Goal: Information Seeking & Learning: Learn about a topic

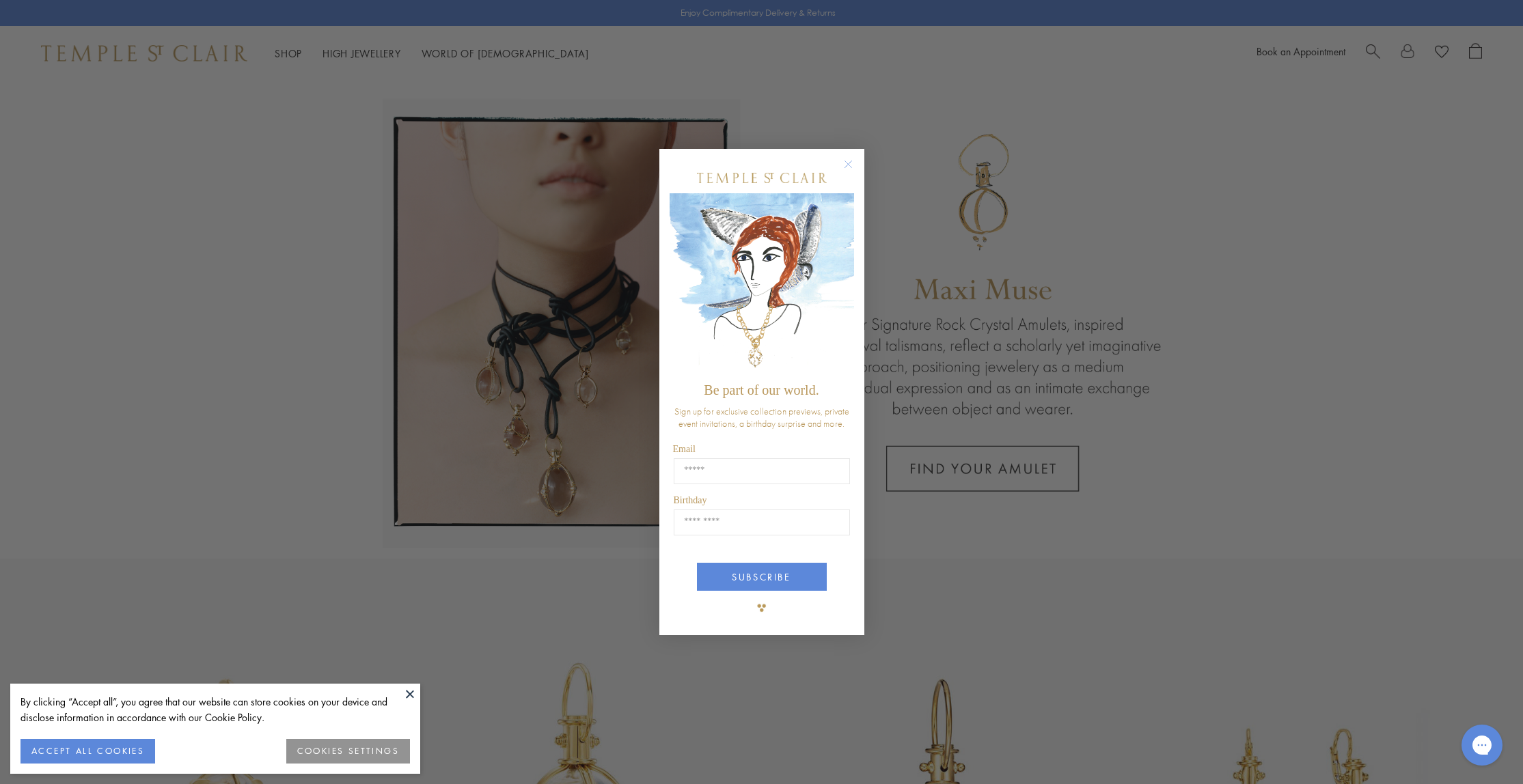
click at [850, 162] on circle "Close dialog" at bounding box center [847, 165] width 17 height 17
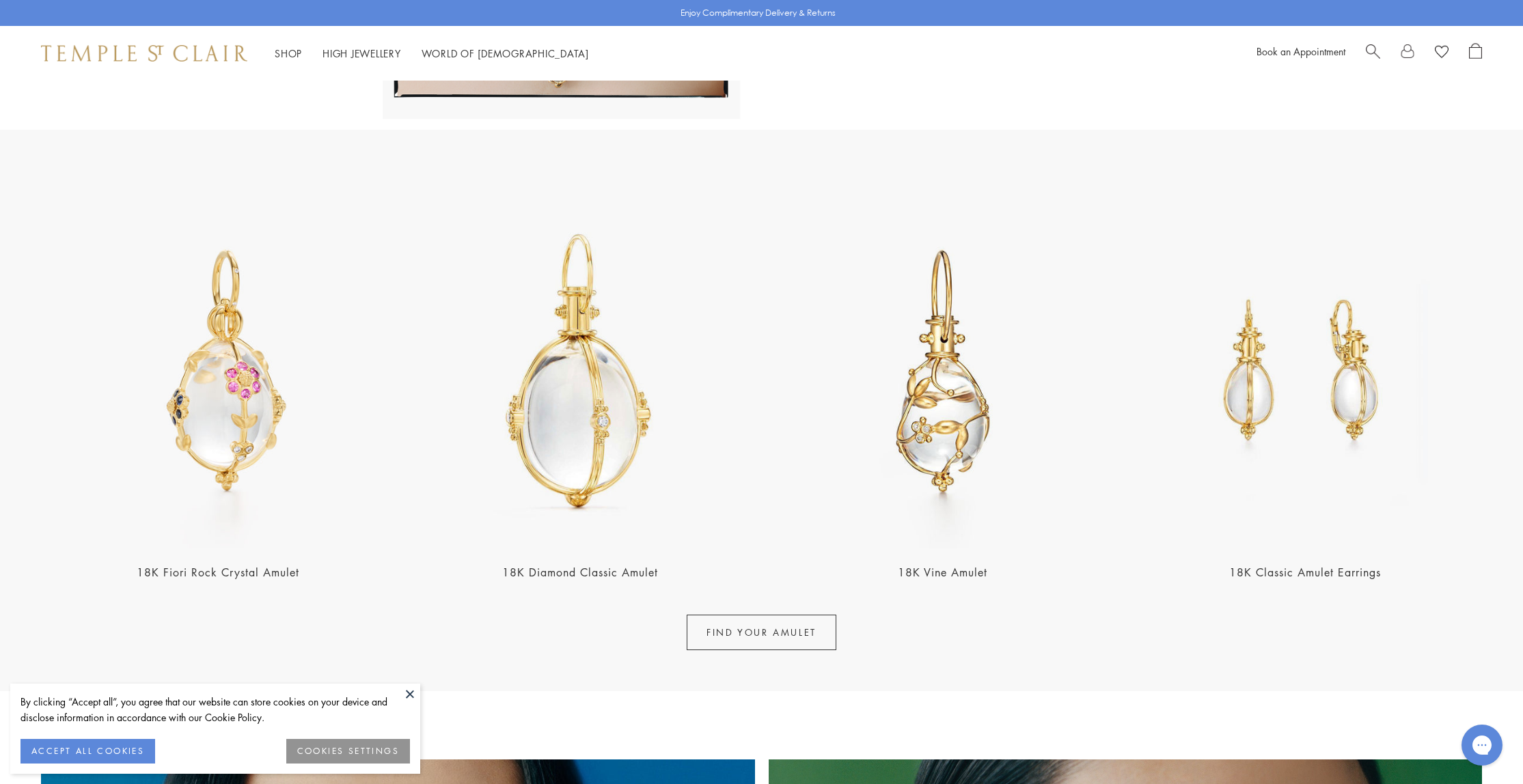
scroll to position [376, 0]
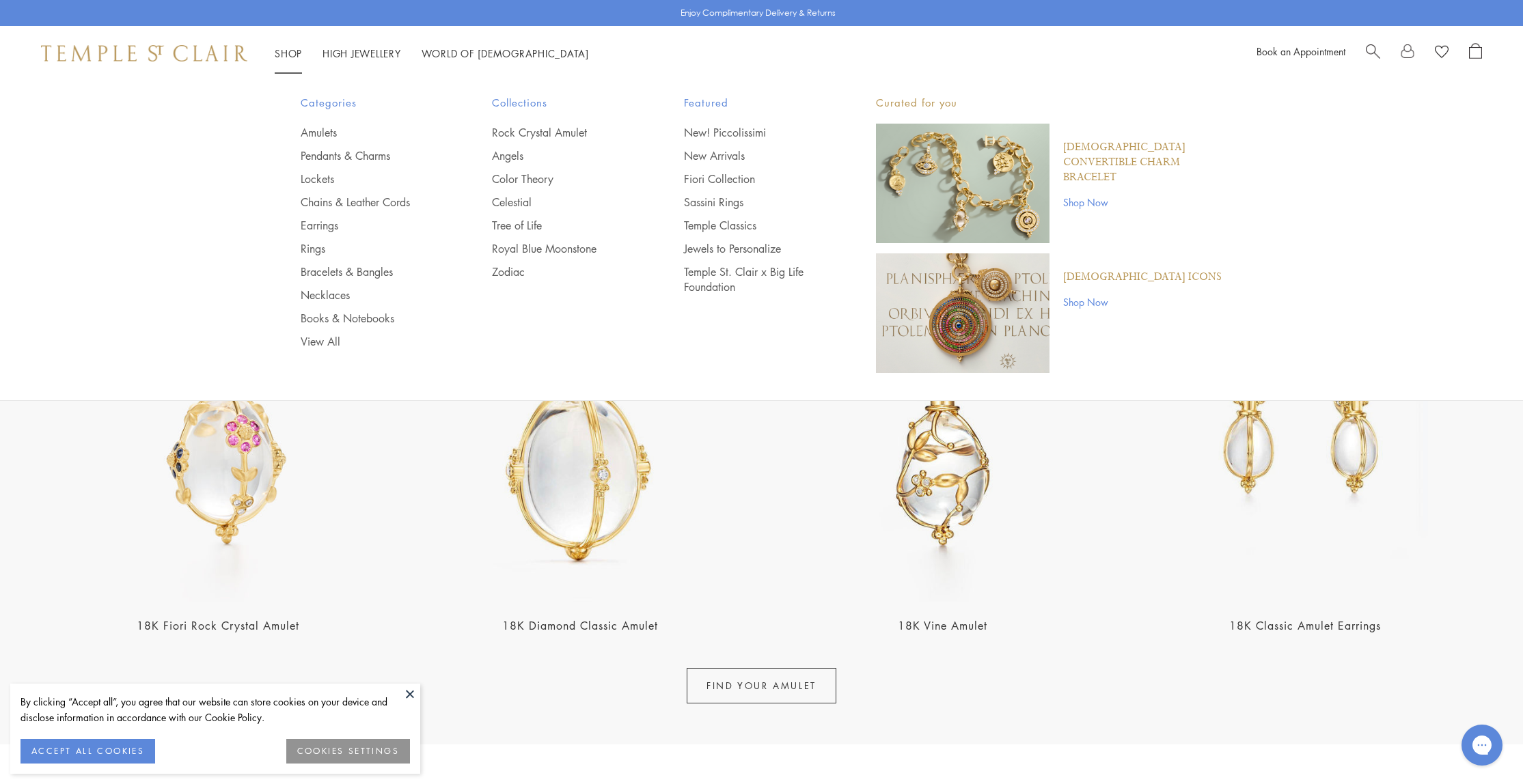
click at [1378, 52] on span "Search" at bounding box center [1373, 50] width 14 height 14
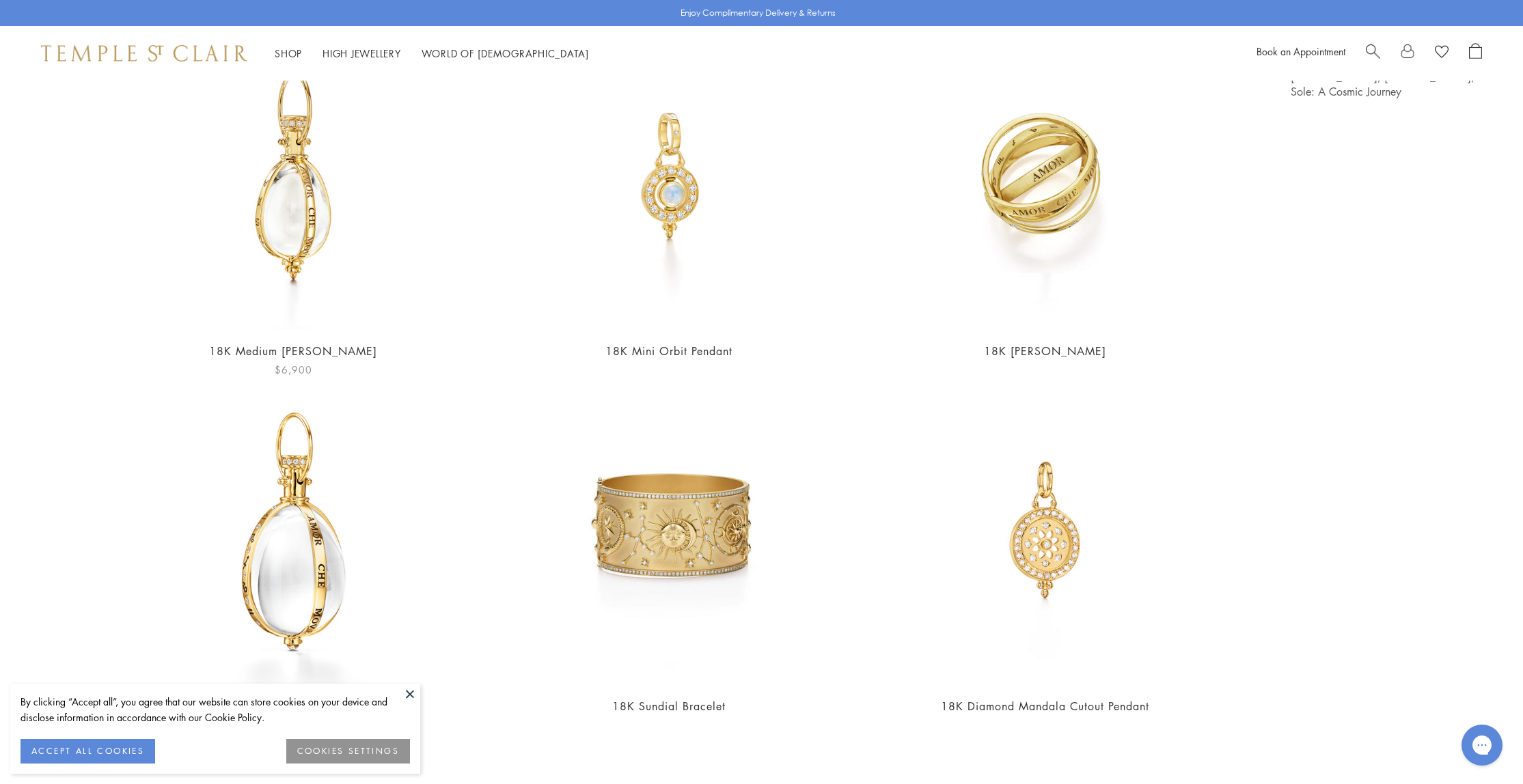
scroll to position [191, 0]
type input "*********"
click at [677, 556] on img at bounding box center [669, 530] width 307 height 307
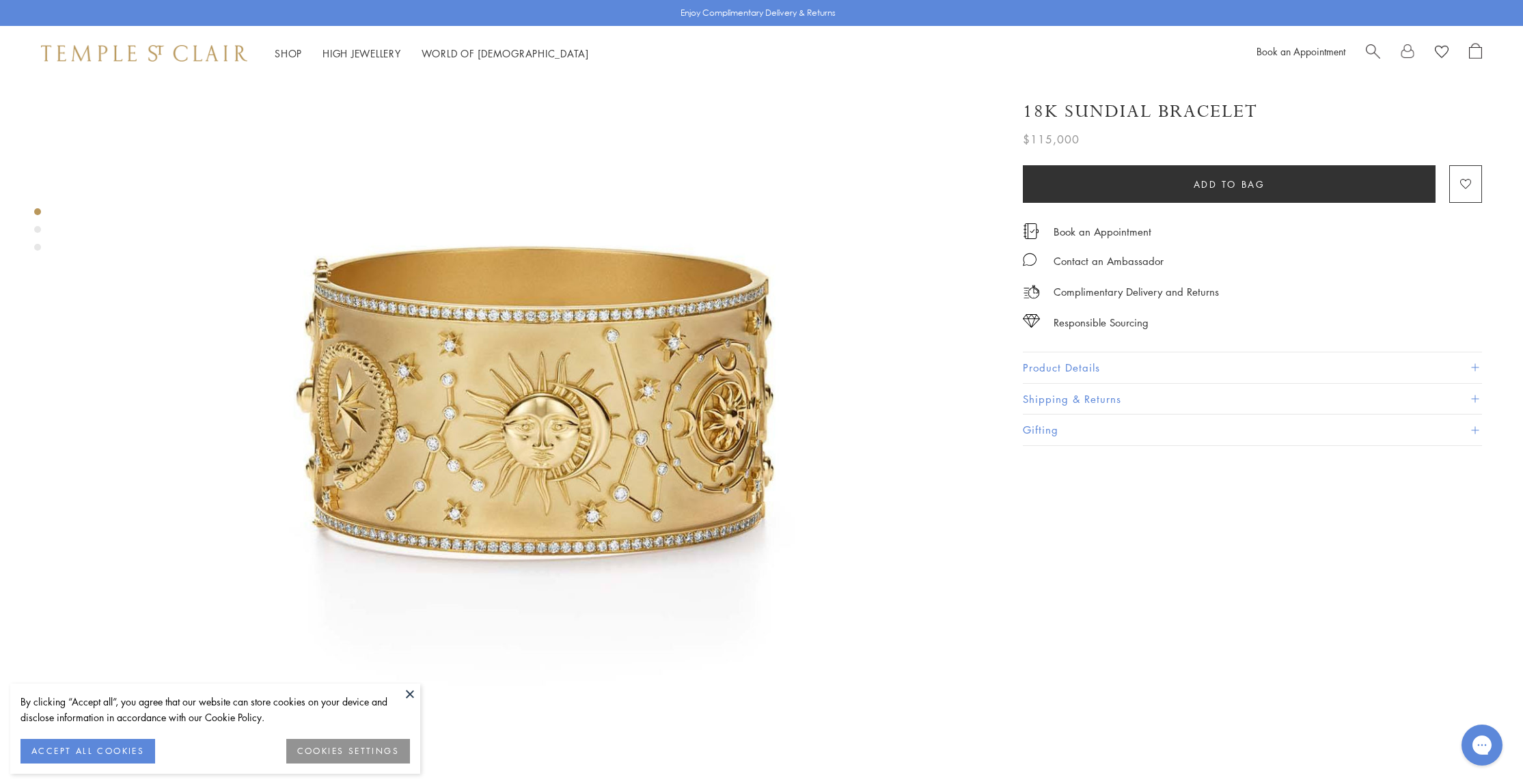
scroll to position [135, 0]
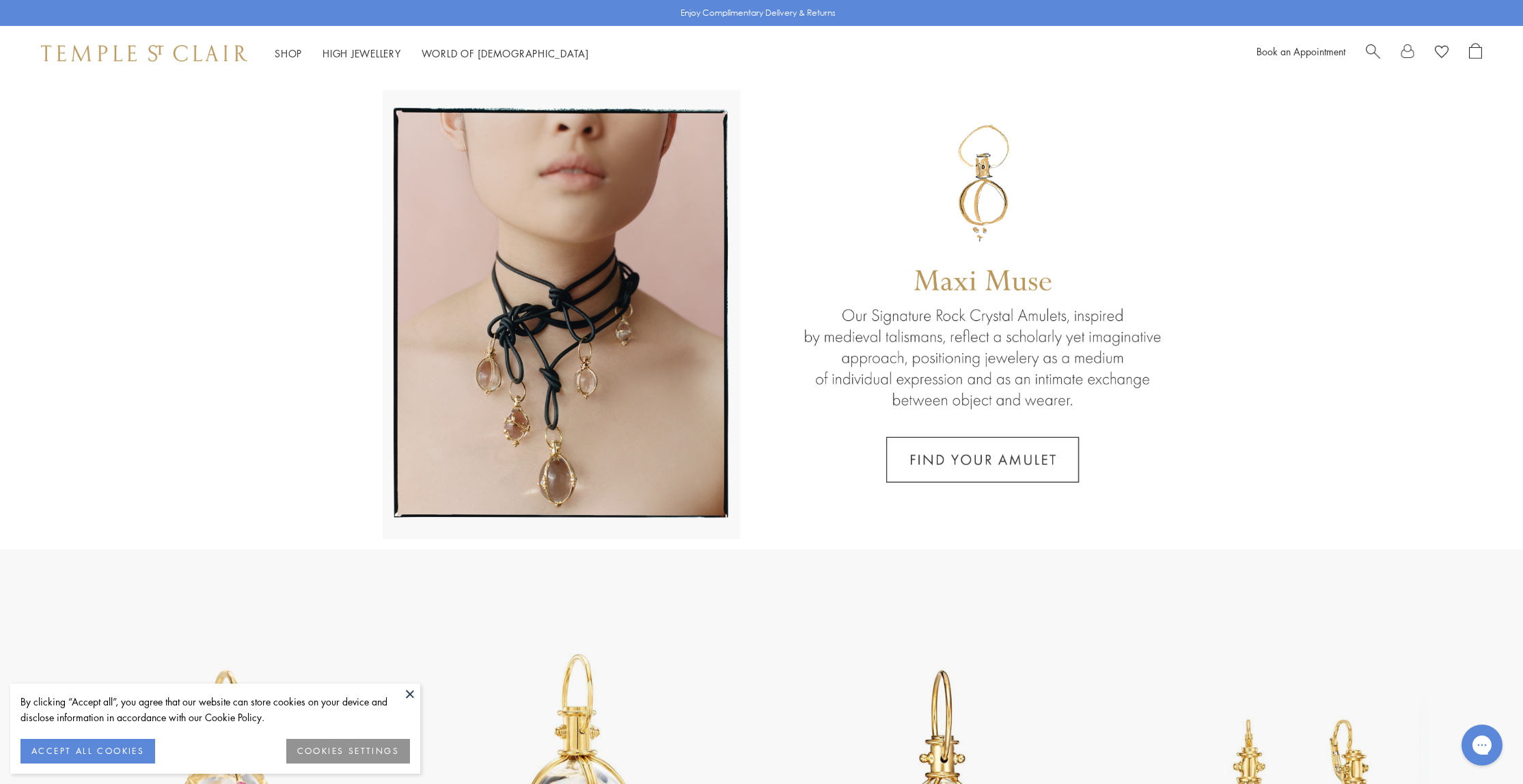
click at [1371, 49] on span "Search" at bounding box center [1373, 50] width 14 height 14
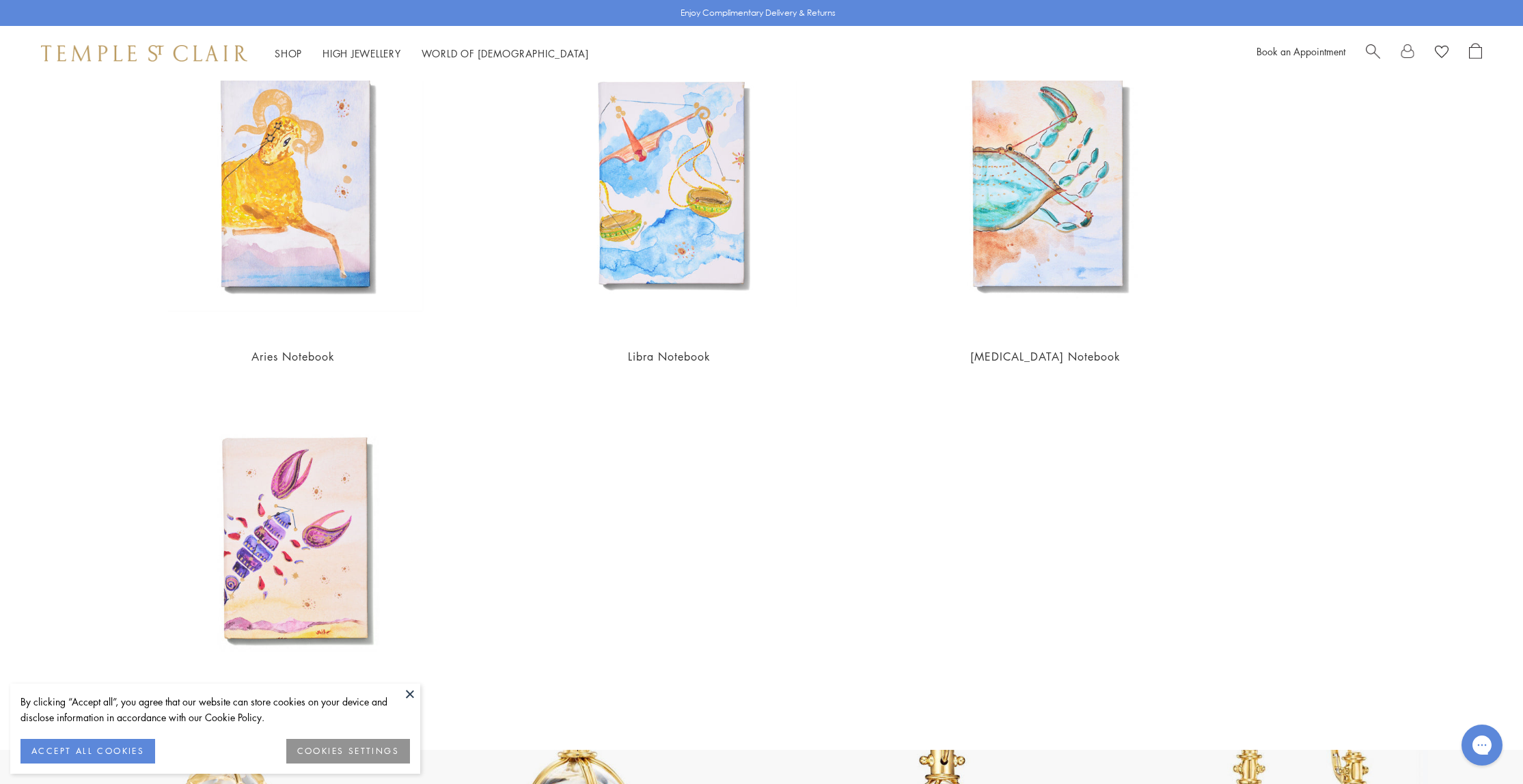
scroll to position [936, 0]
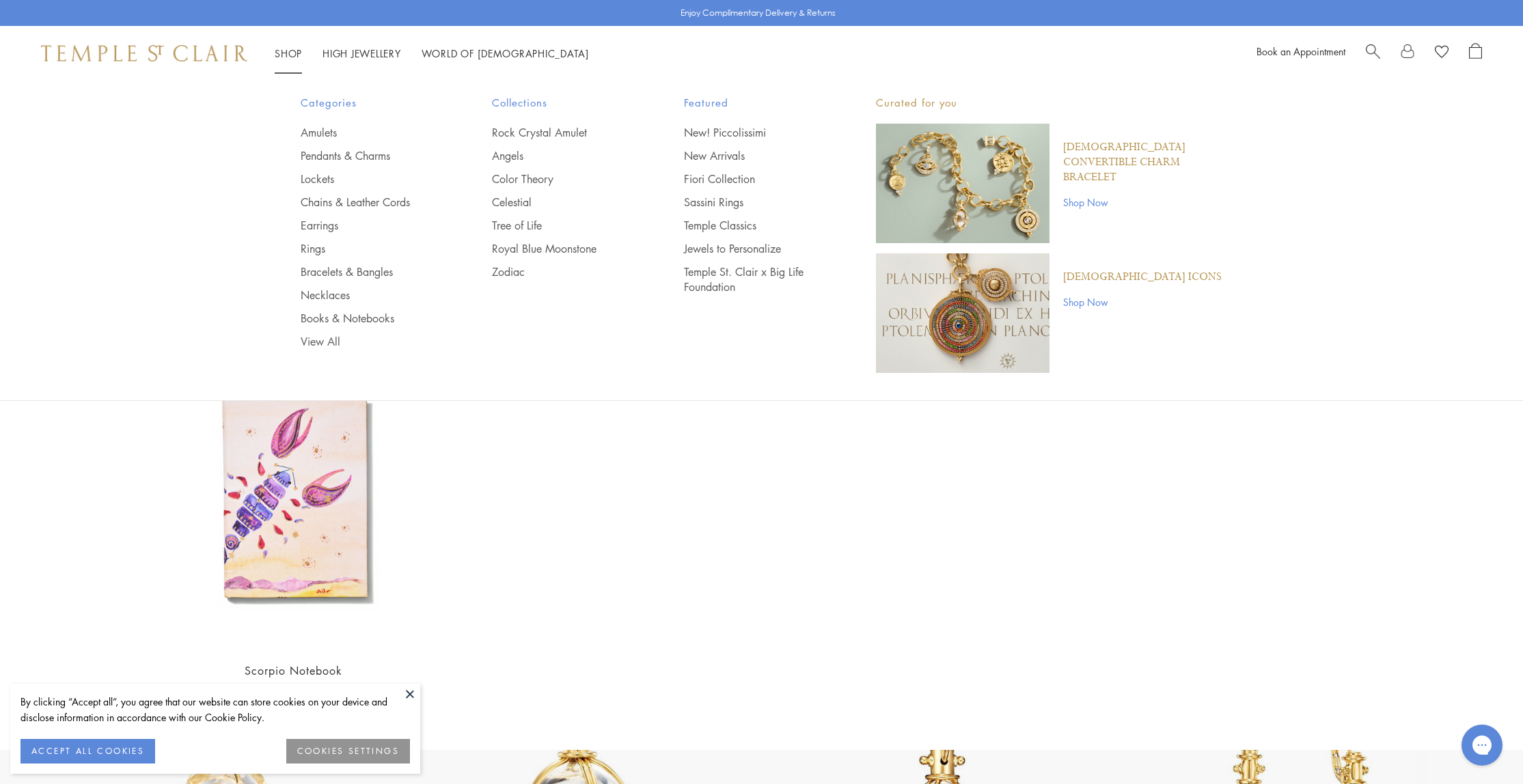
type input "******"
click at [1372, 54] on span "Search" at bounding box center [1373, 50] width 14 height 14
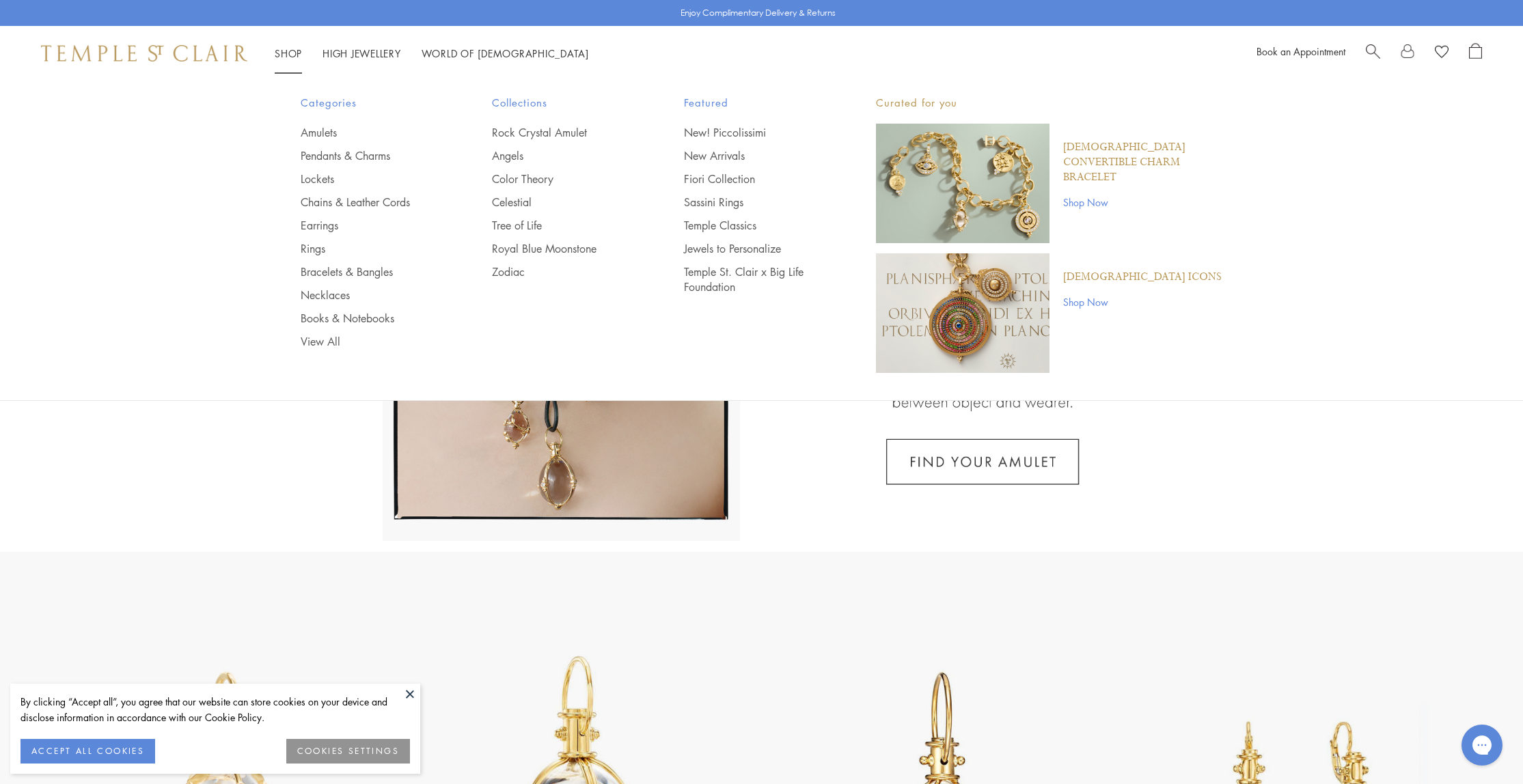
click at [1363, 48] on div "Book an Appointment" at bounding box center [1369, 54] width 225 height 20
click at [505, 212] on ul "Rock Crystal Amulet Angels Color Theory Celestial Tree of Life Royal Blue Moons…" at bounding box center [560, 203] width 137 height 154
click at [505, 203] on link "Celestial" at bounding box center [560, 202] width 137 height 15
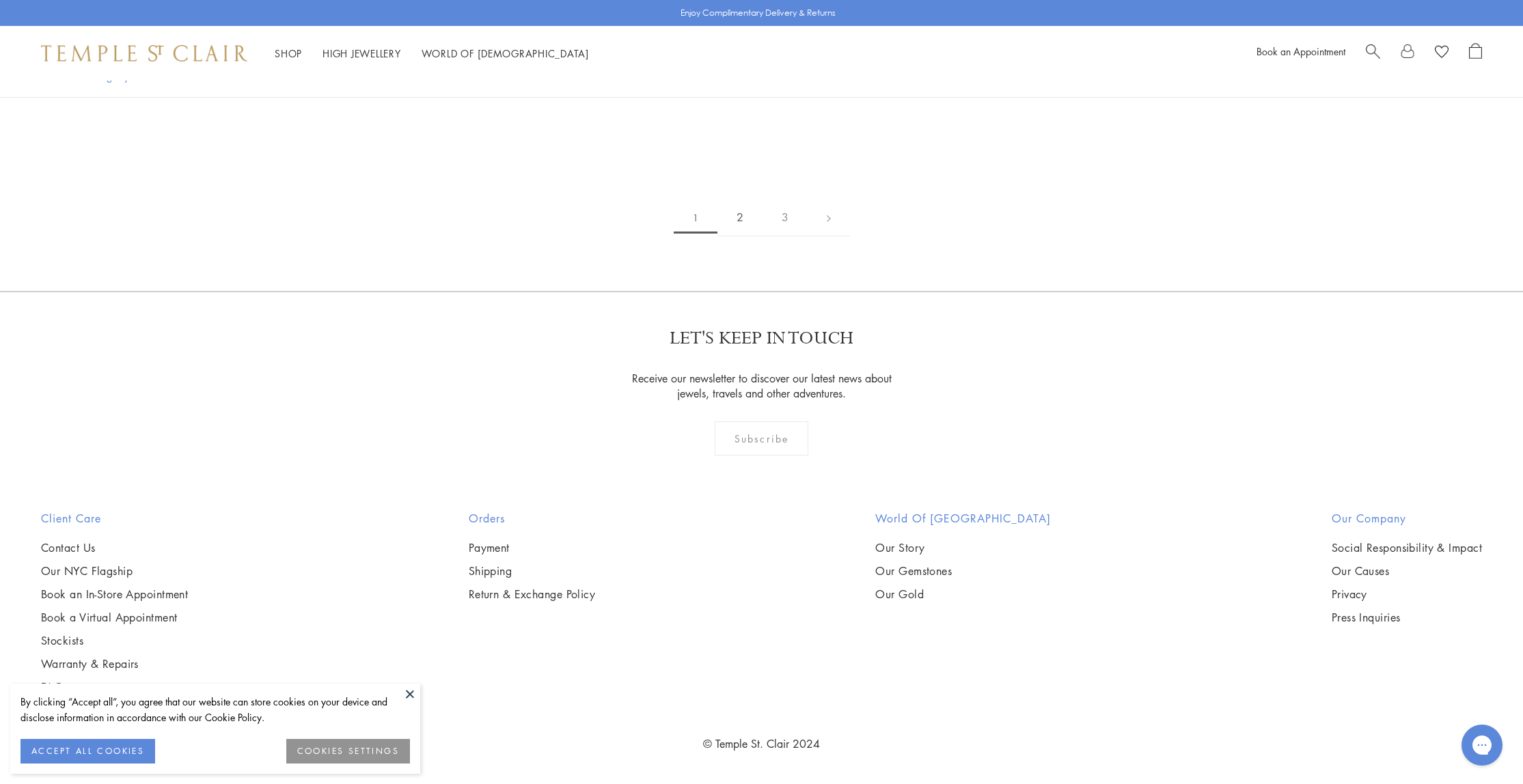
scroll to position [9971, 0]
click at [739, 236] on link "2" at bounding box center [739, 217] width 45 height 38
click at [806, 224] on link "3" at bounding box center [806, 217] width 45 height 38
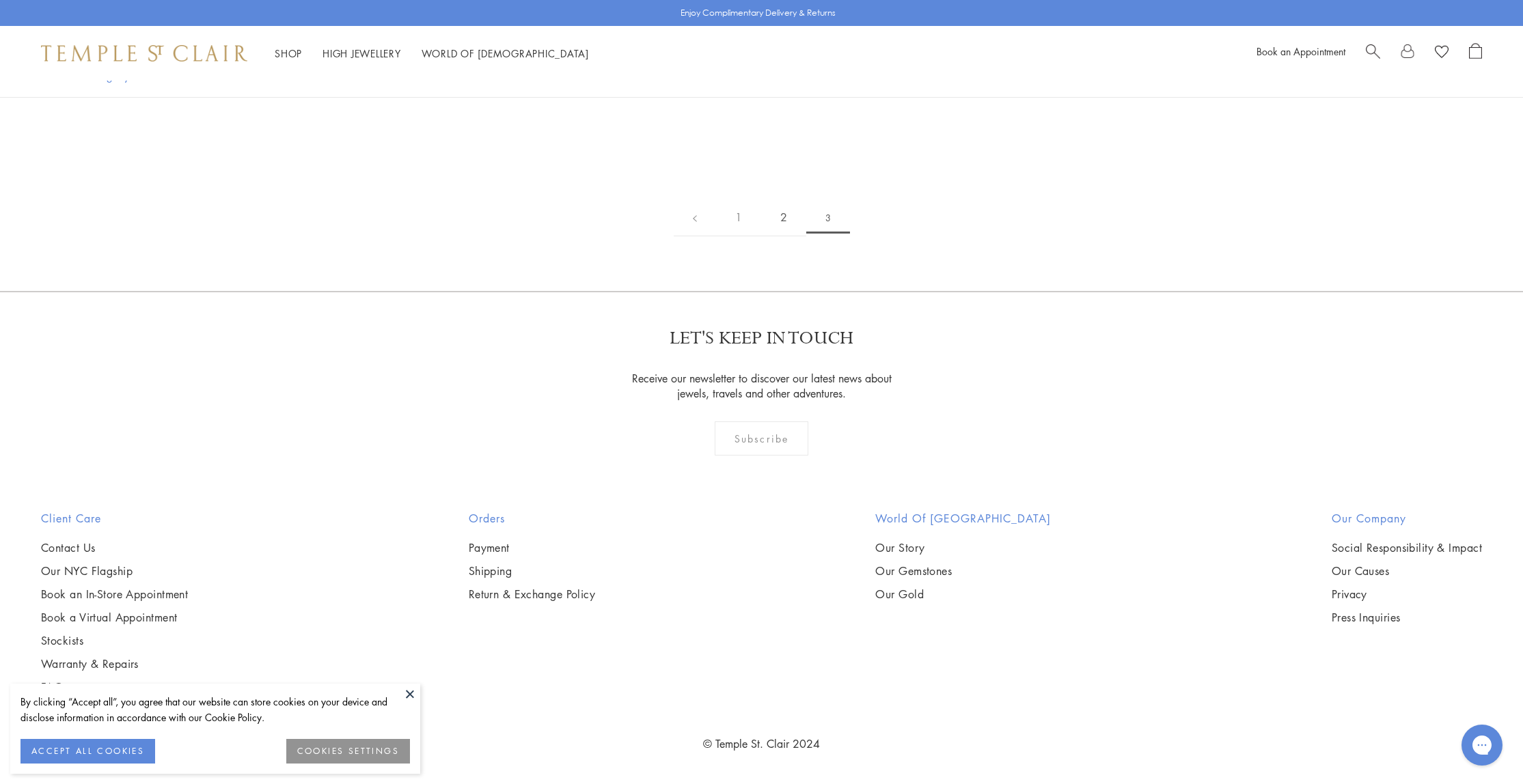
click at [785, 236] on link "2" at bounding box center [784, 217] width 45 height 38
click at [0, 0] on img at bounding box center [0, 0] width 0 height 0
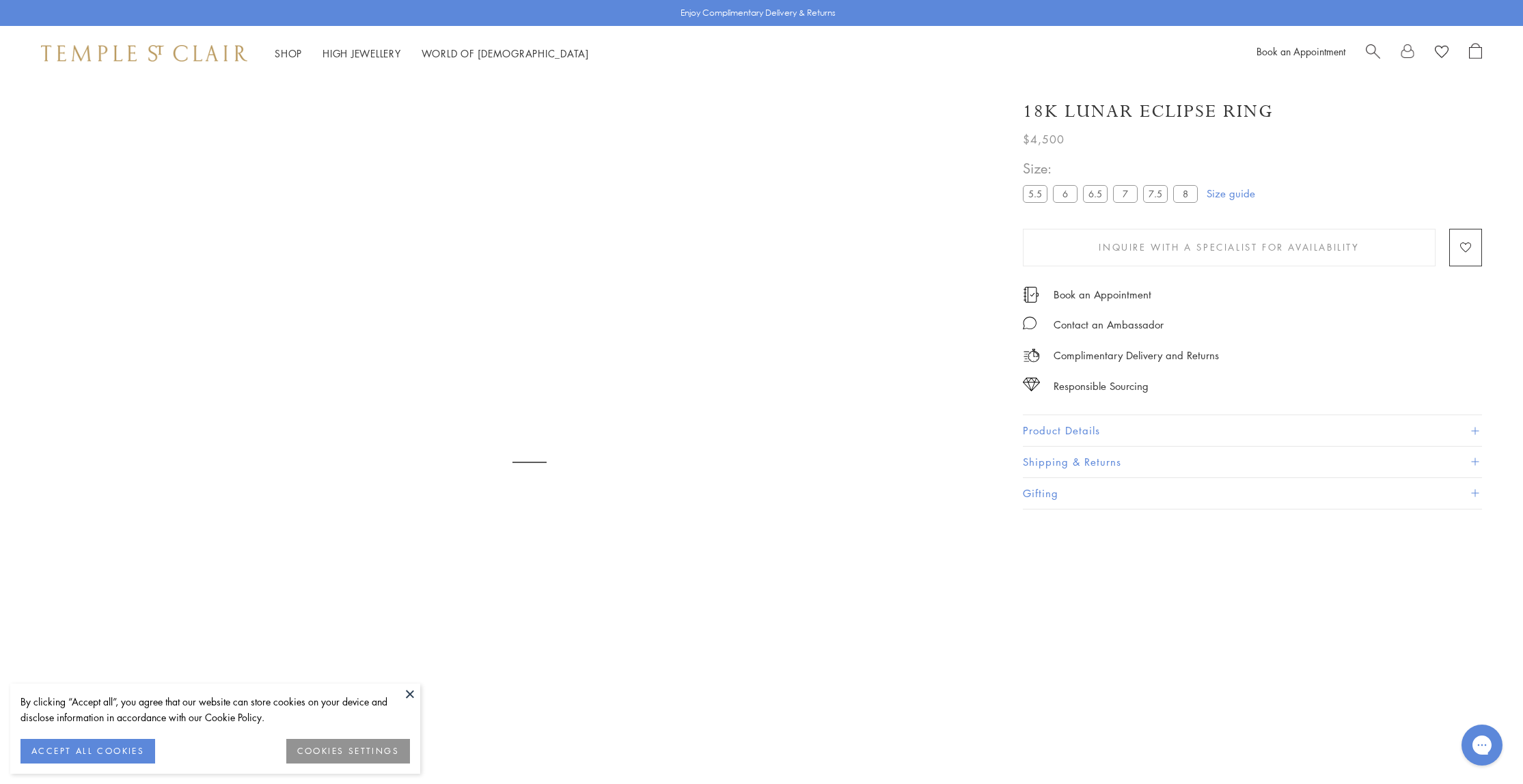
scroll to position [80, 0]
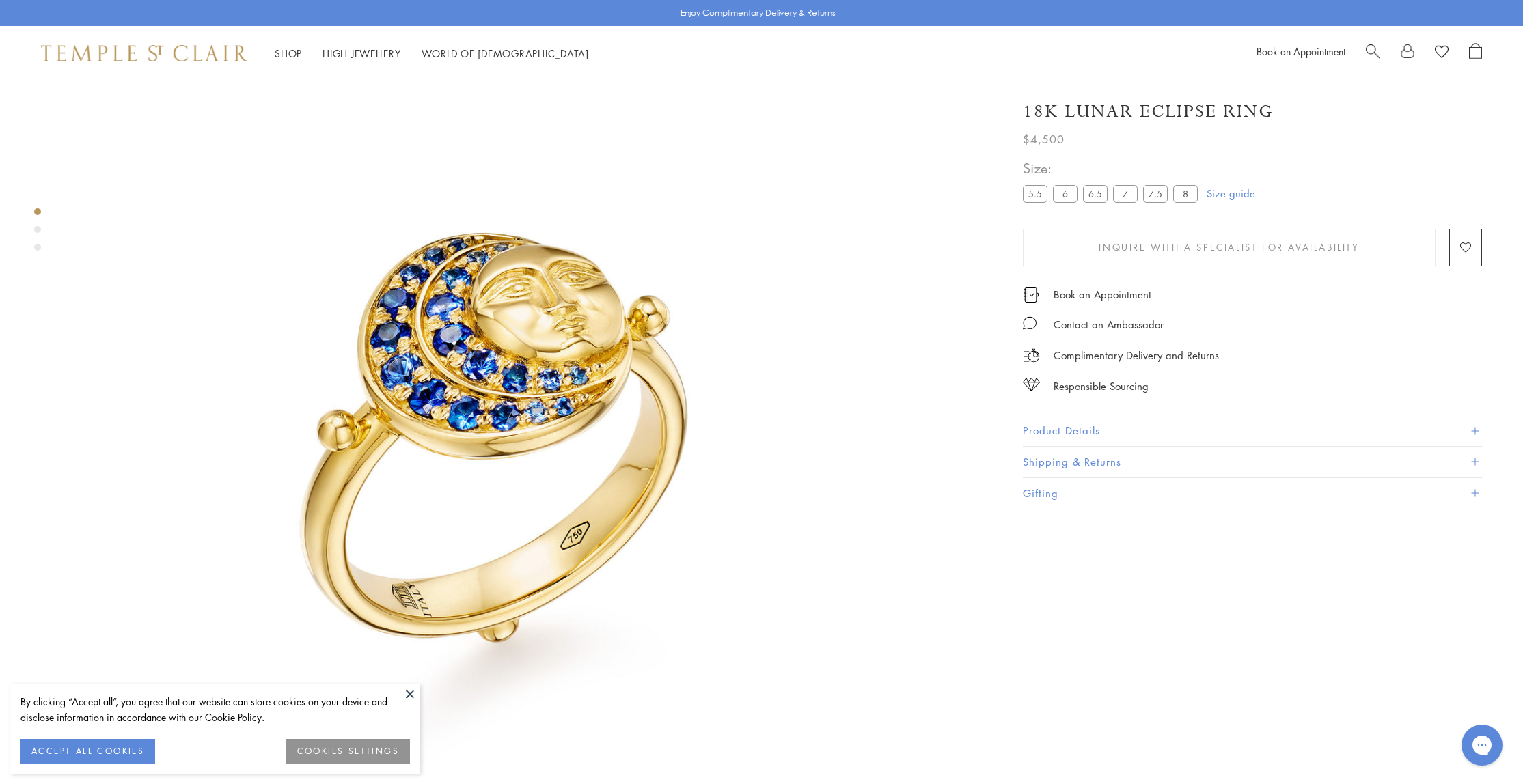
drag, startPoint x: 103, startPoint y: 755, endPoint x: 249, endPoint y: 626, distance: 194.8
click at [105, 754] on button "ACCEPT ALL COOKIES" at bounding box center [88, 751] width 135 height 24
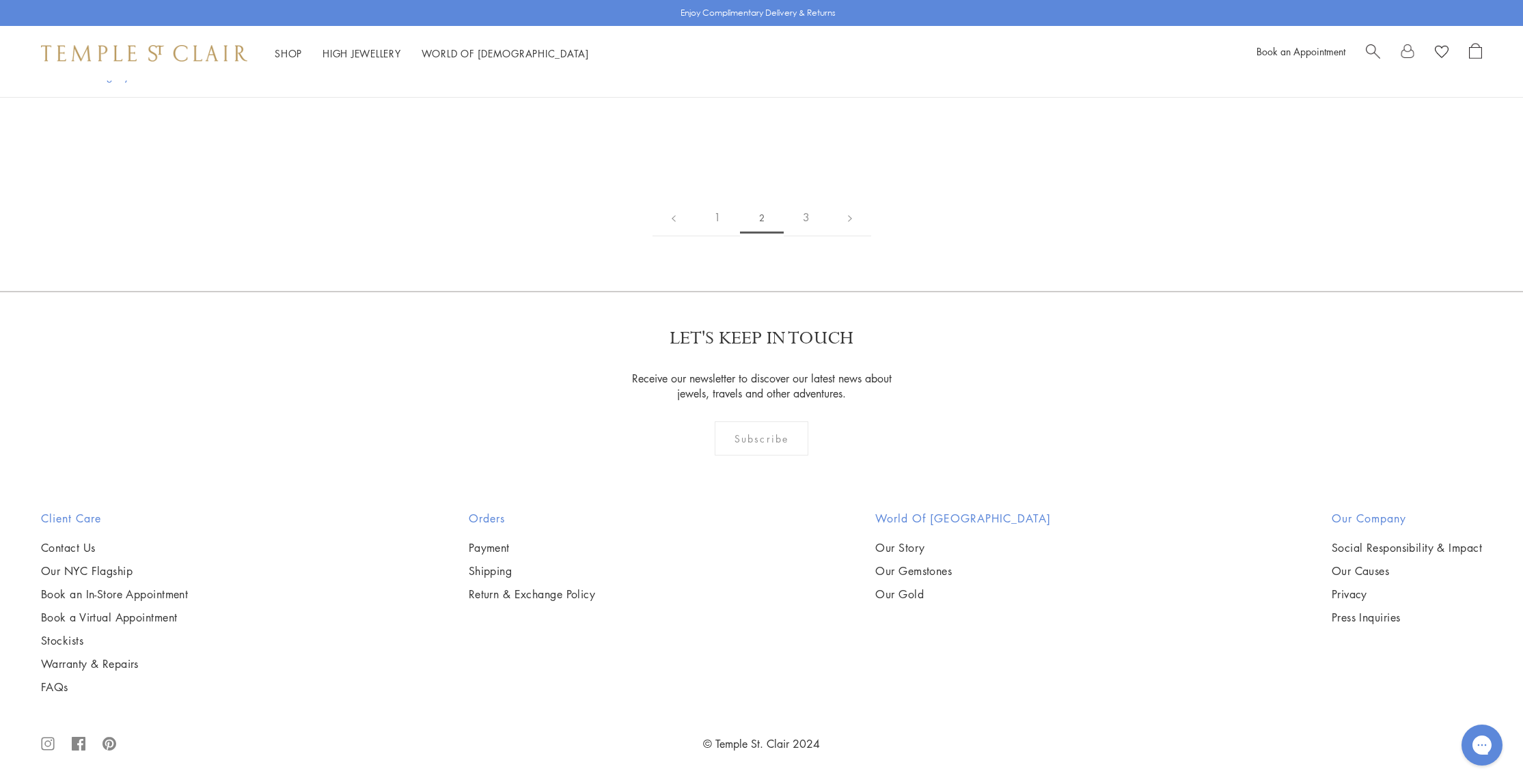
scroll to position [8068, 0]
click at [0, 0] on img at bounding box center [0, 0] width 0 height 0
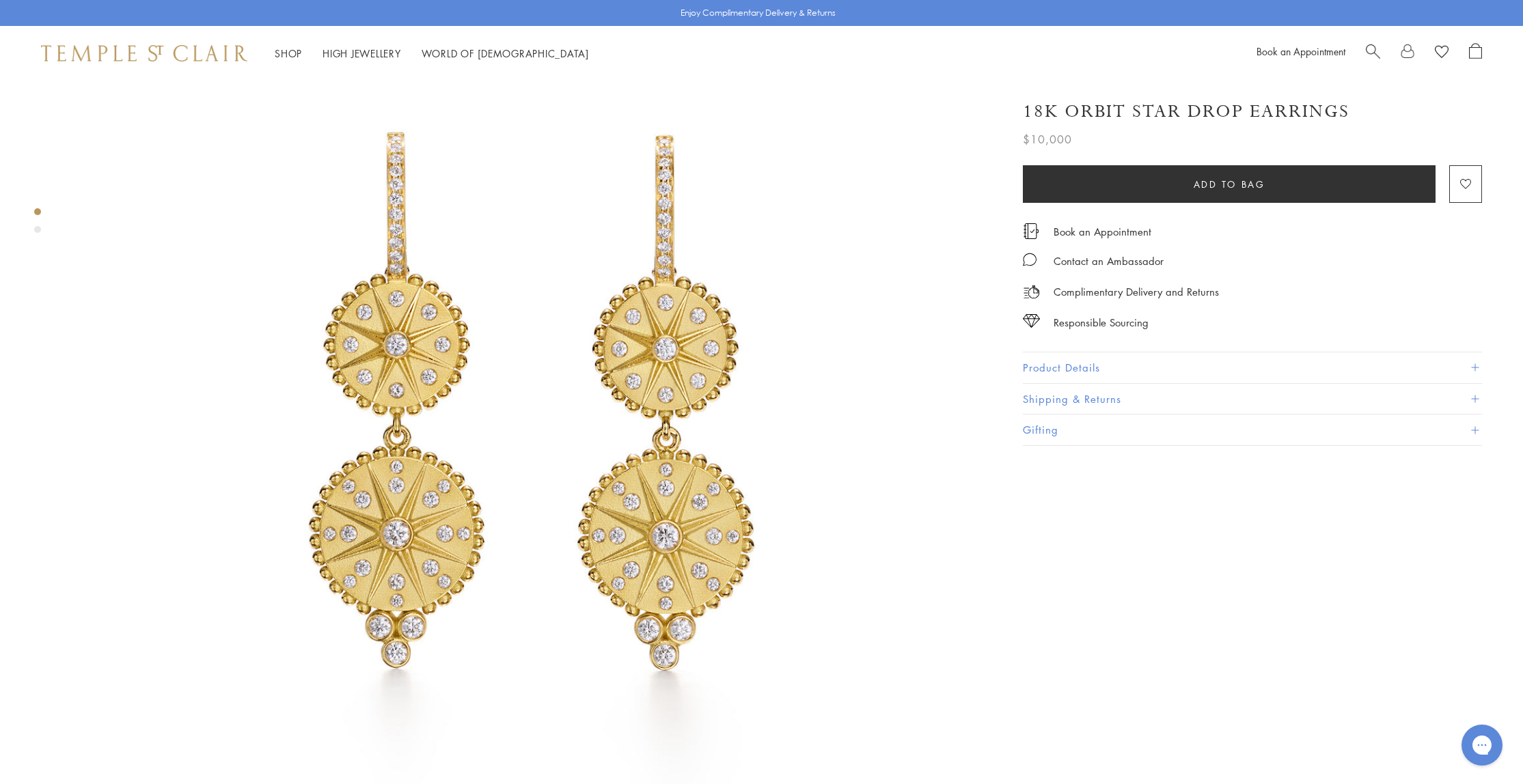
scroll to position [138, 0]
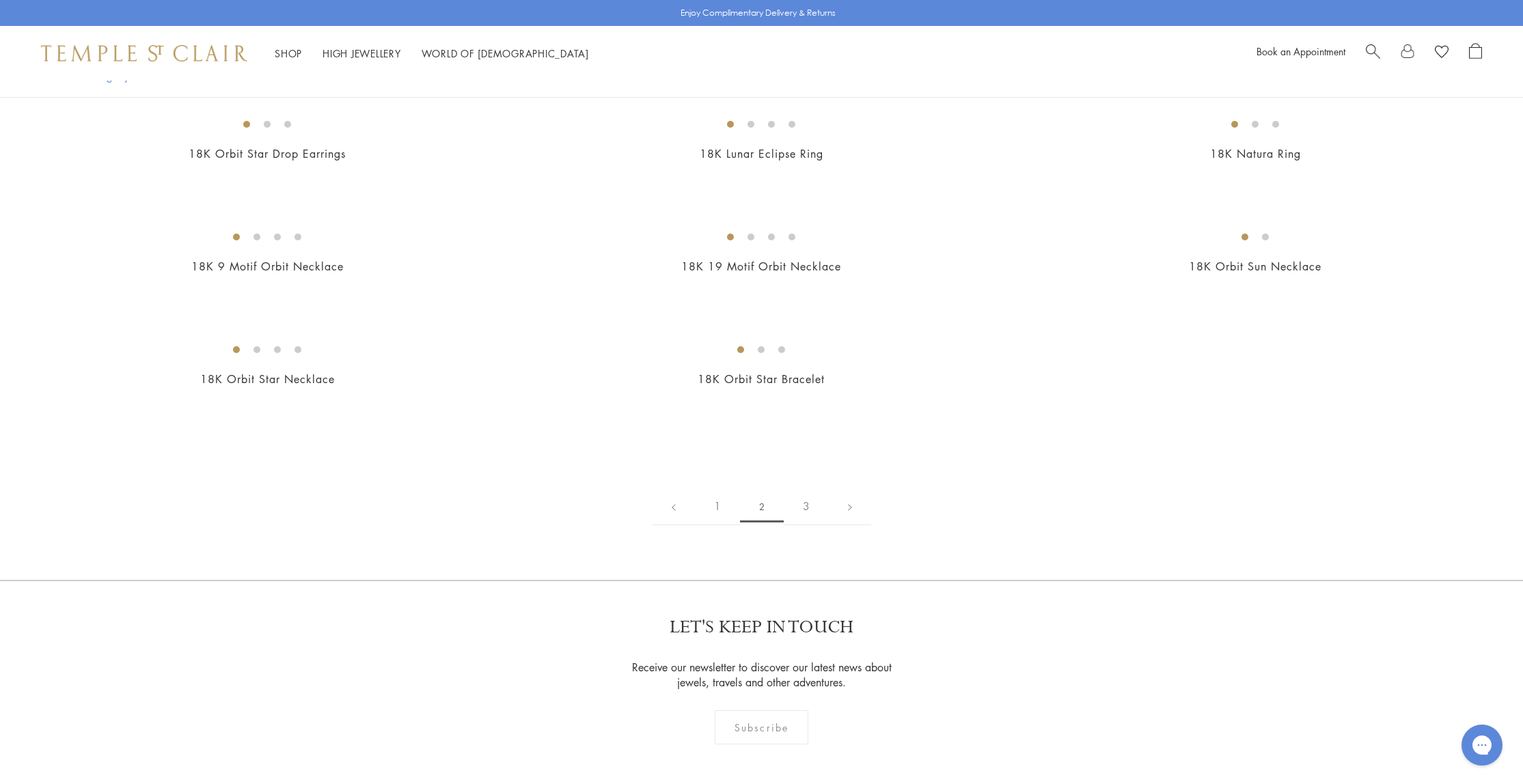
scroll to position [2001, 0]
click at [0, 0] on img at bounding box center [0, 0] width 0 height 0
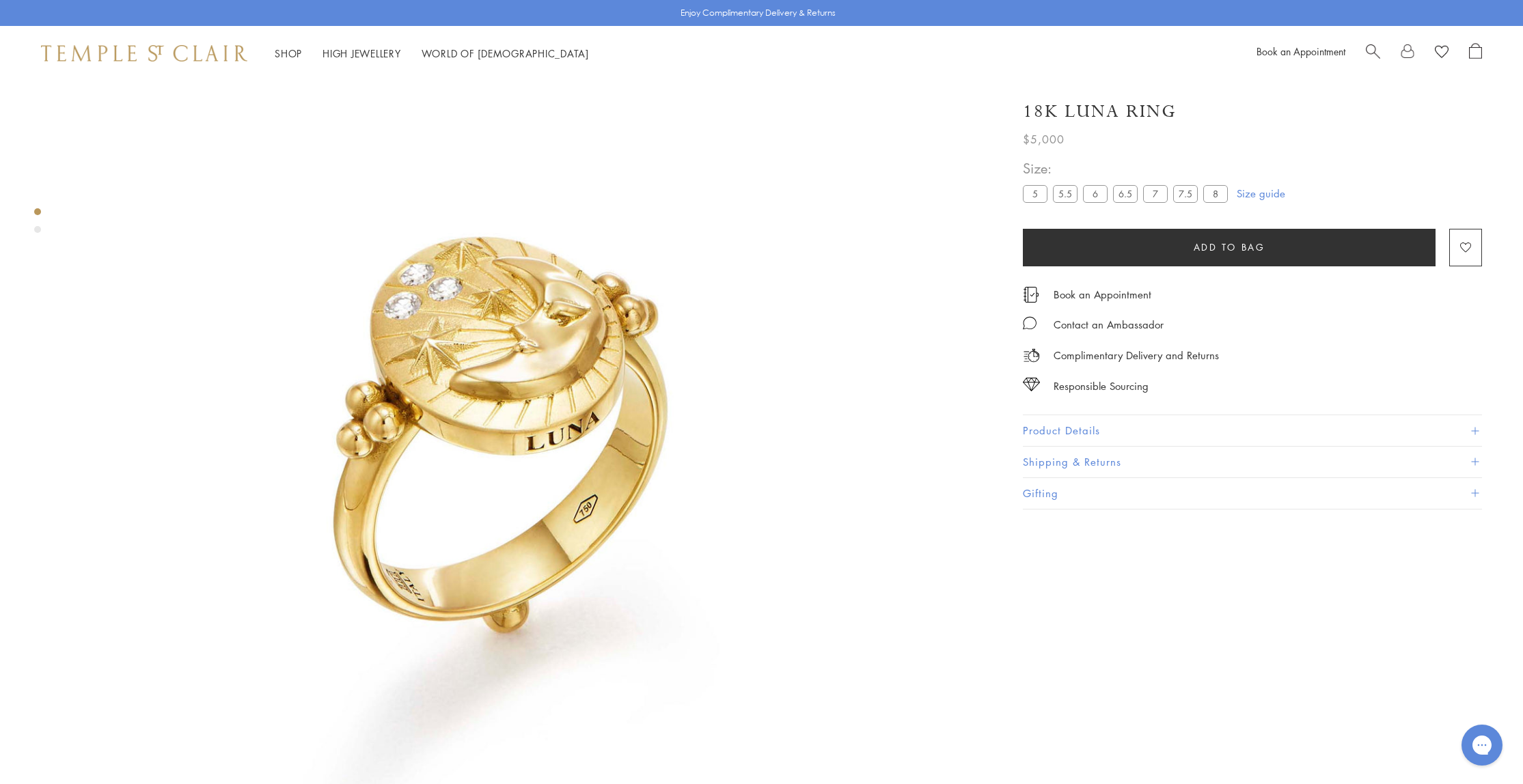
scroll to position [80, 0]
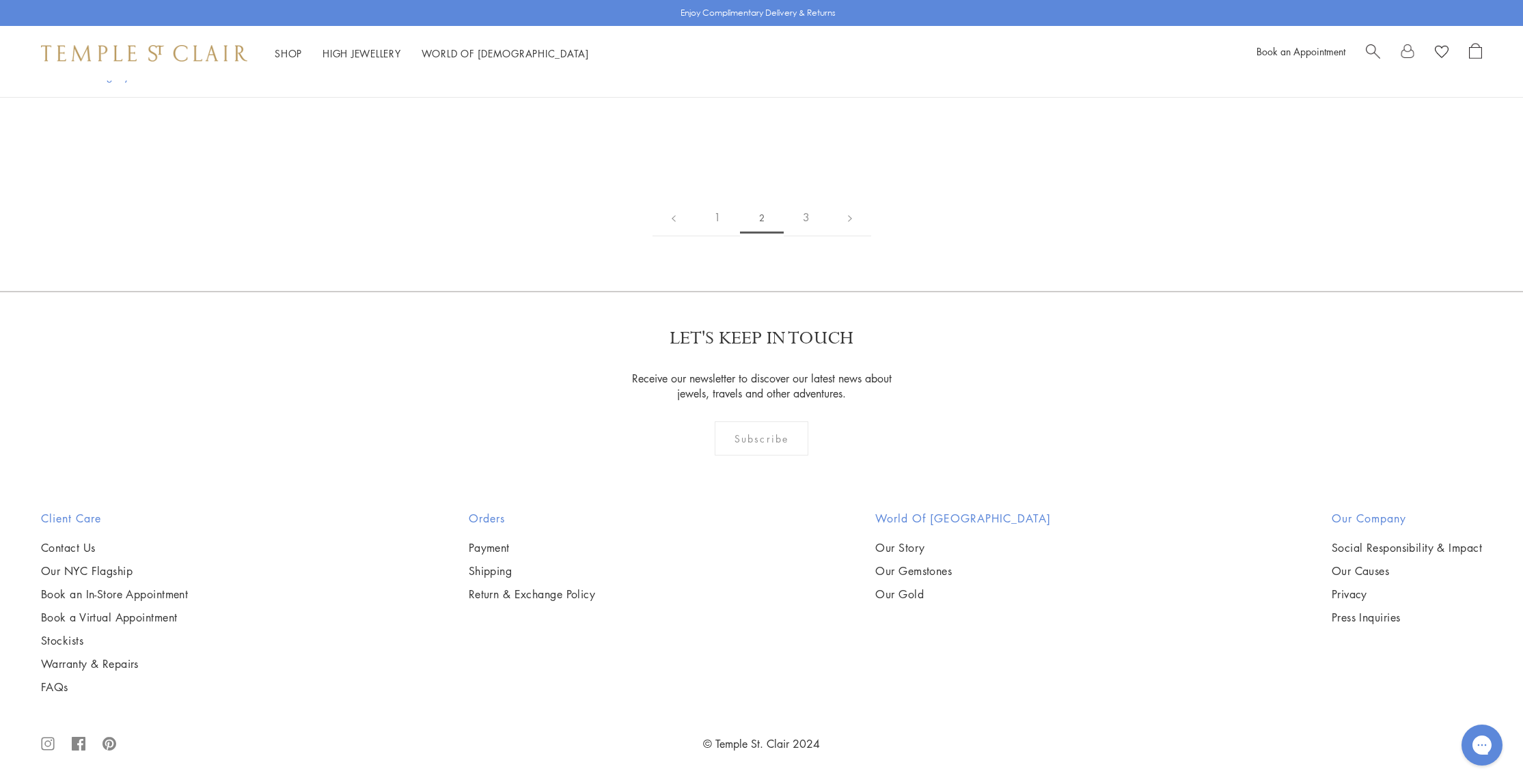
scroll to position [9739, 0]
click at [721, 236] on link "1" at bounding box center [717, 217] width 45 height 38
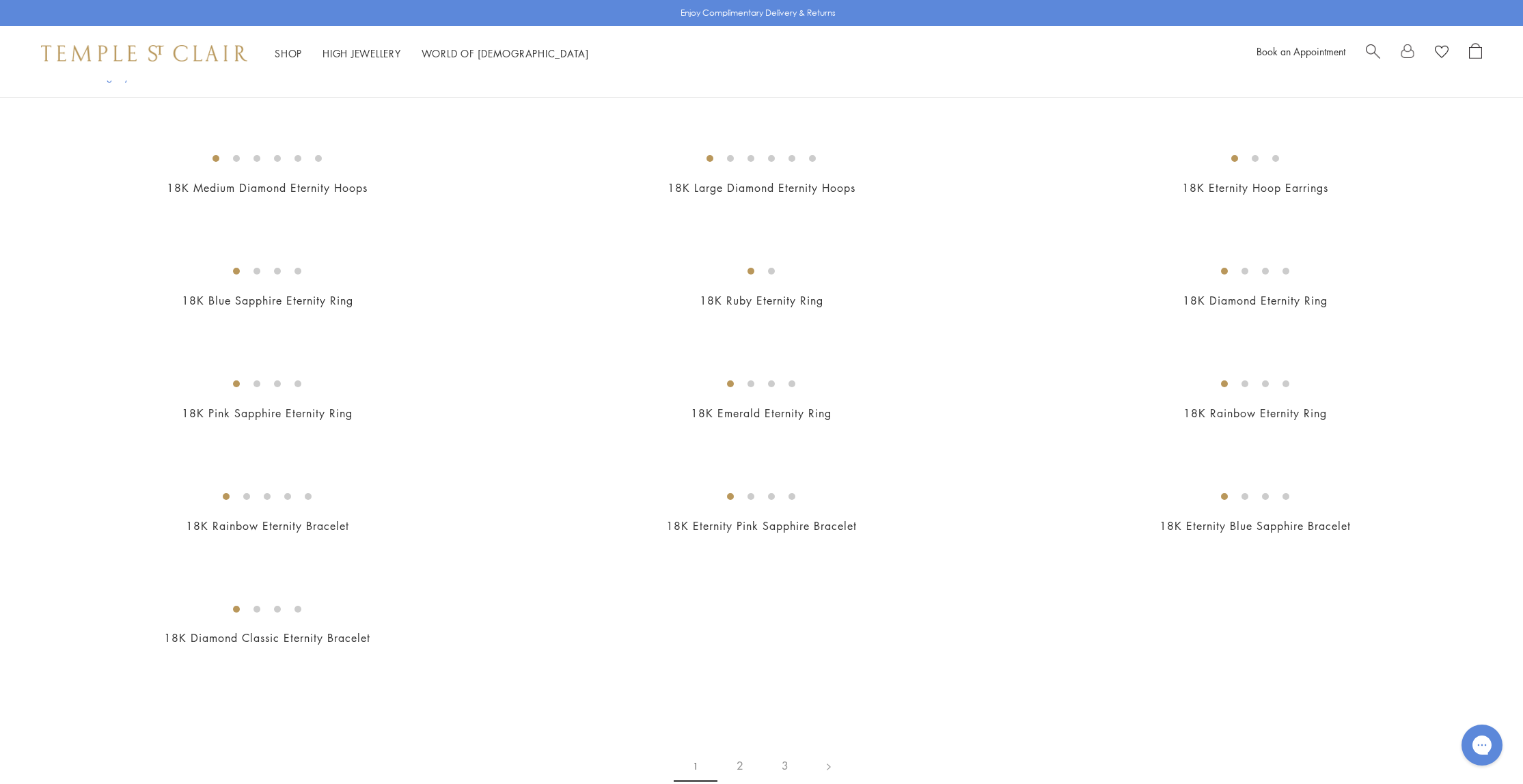
scroll to position [1871, 0]
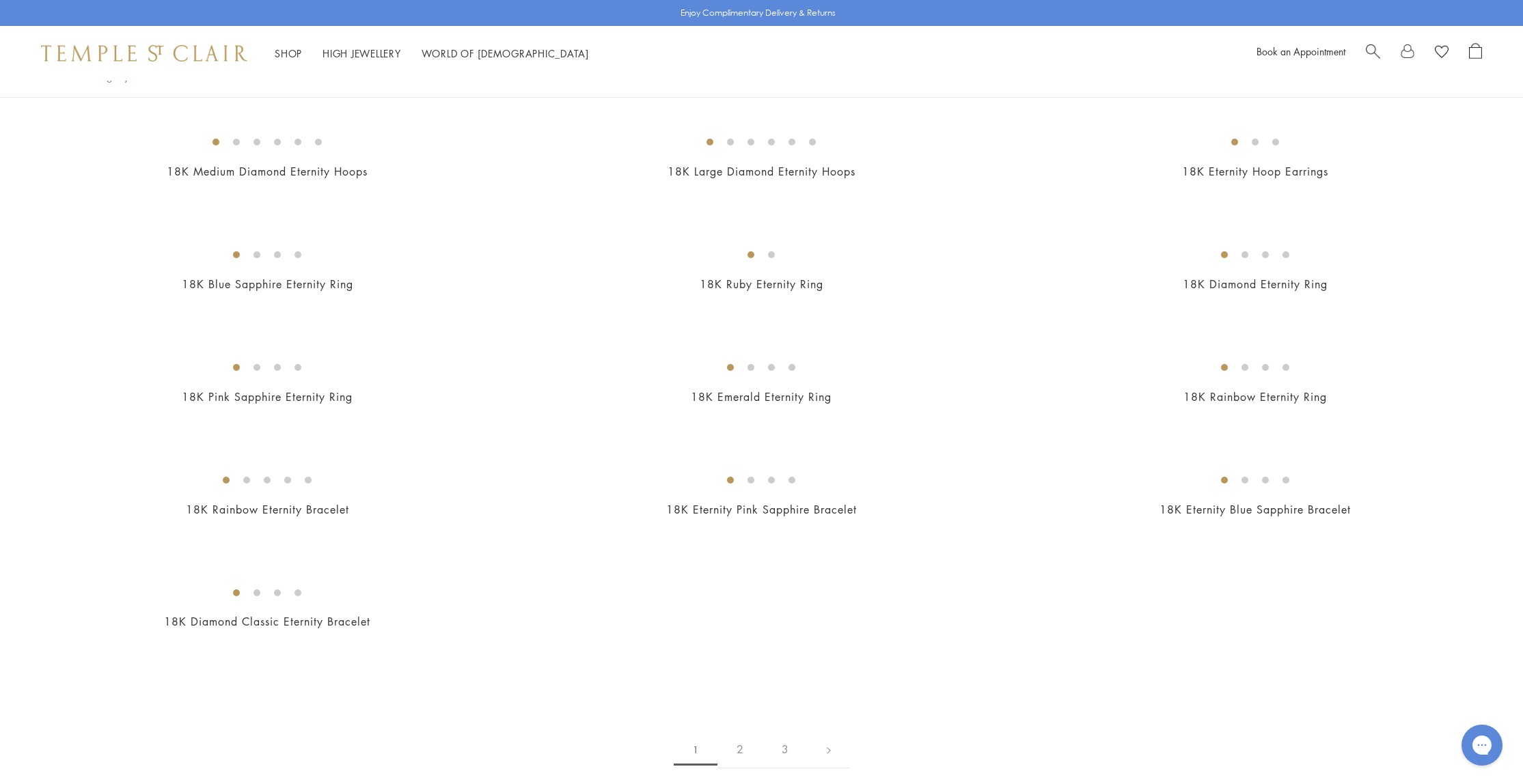
click at [0, 0] on img at bounding box center [0, 0] width 0 height 0
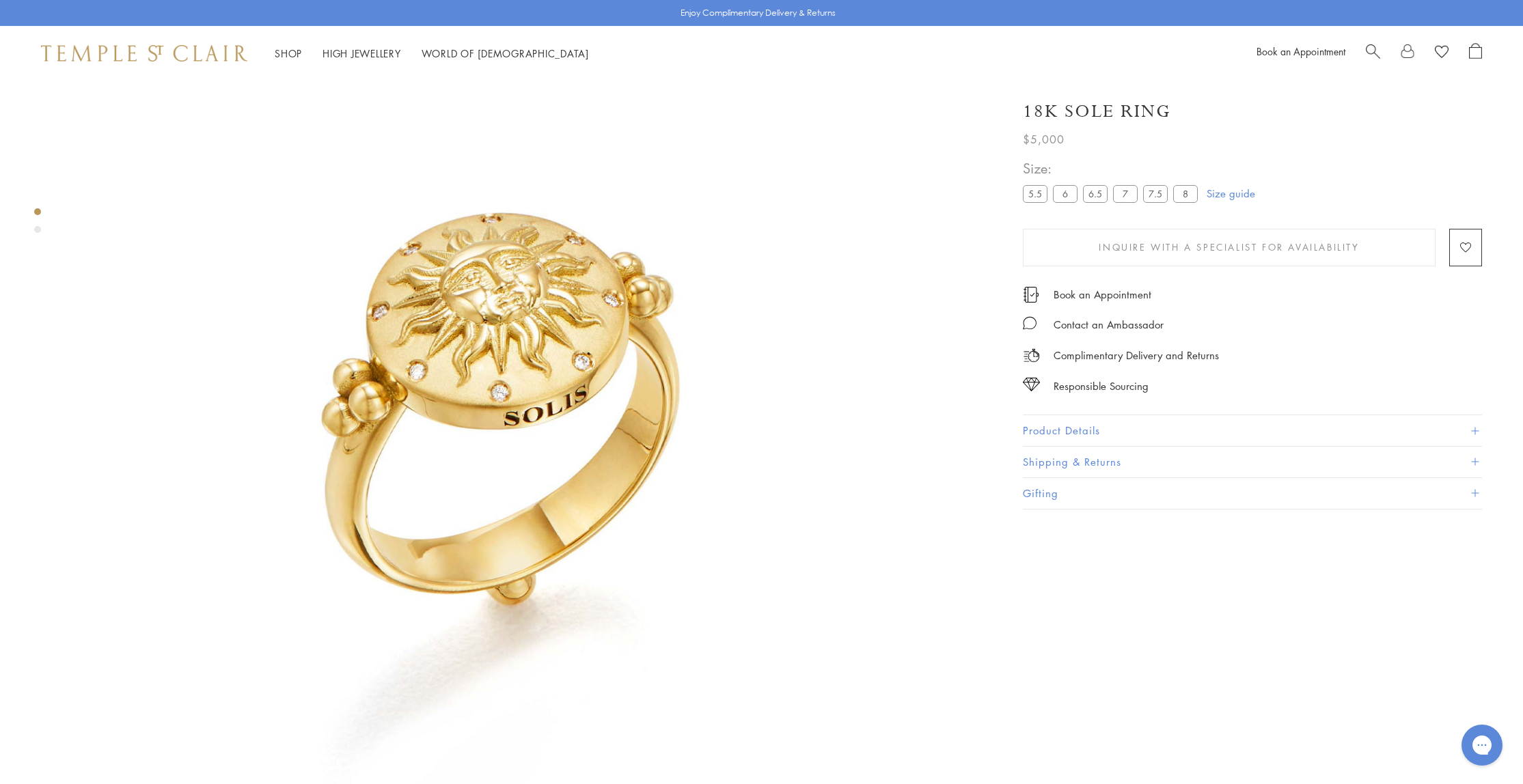
scroll to position [106, 0]
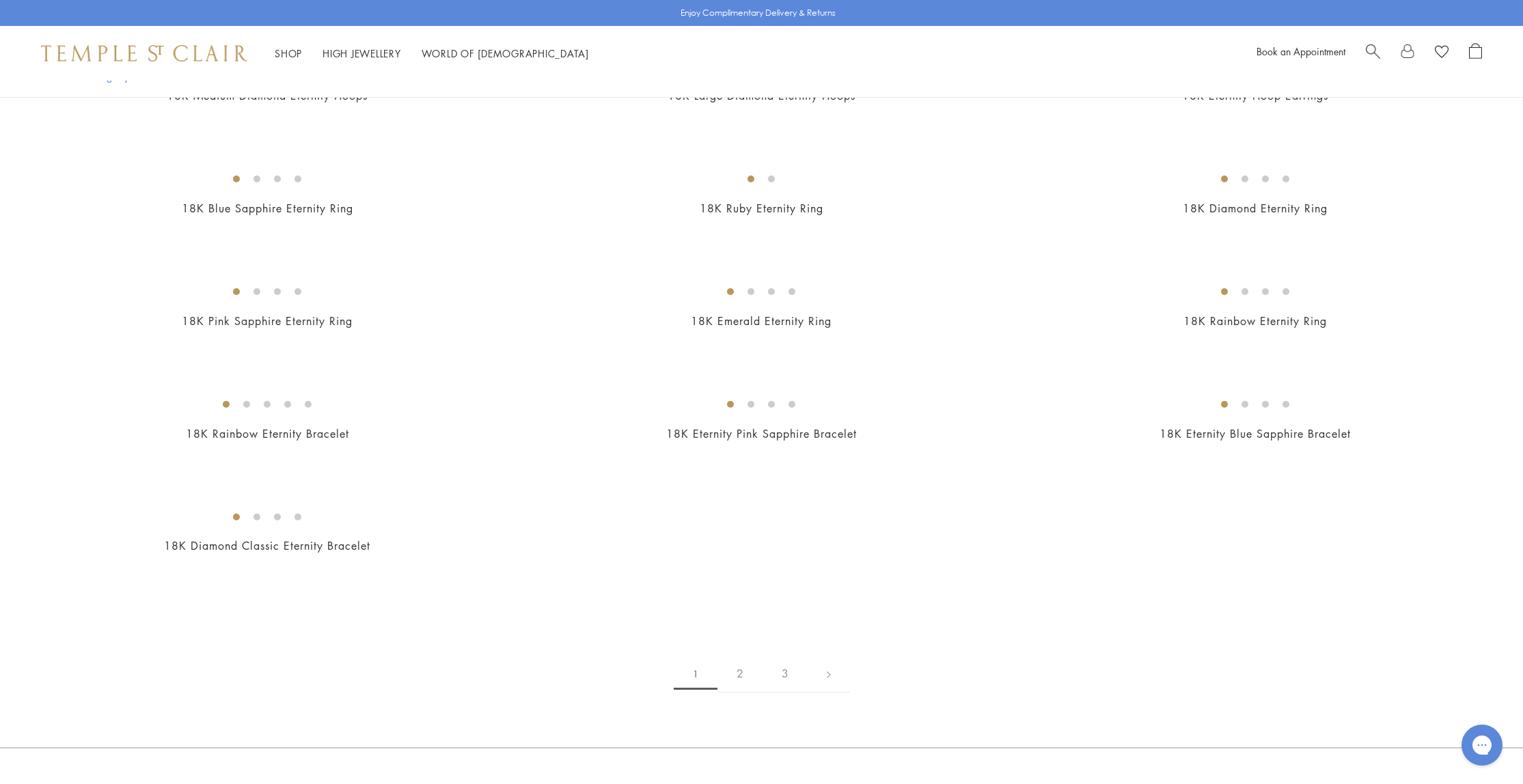
scroll to position [1949, 0]
click at [0, 0] on img at bounding box center [0, 0] width 0 height 0
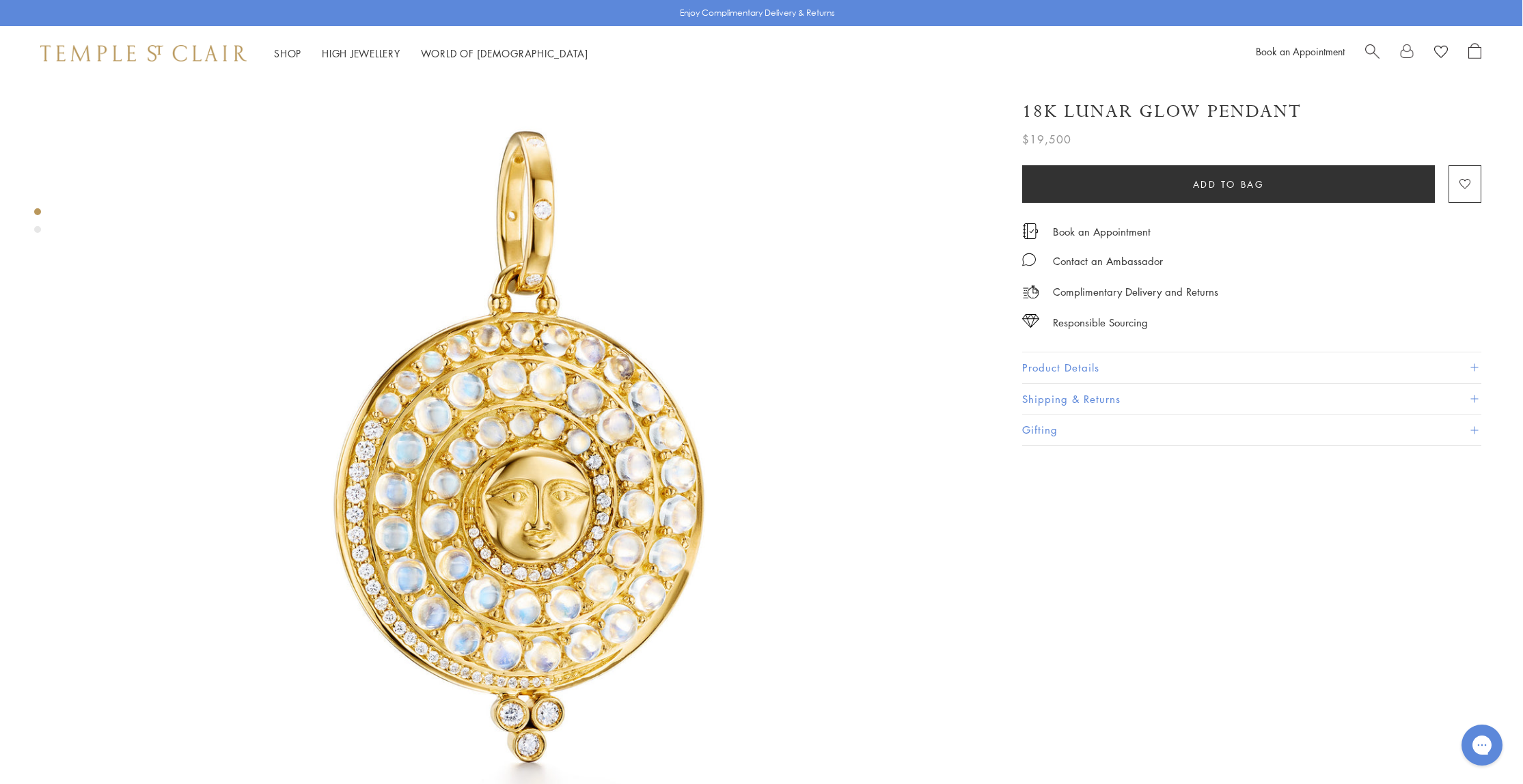
scroll to position [91, 2]
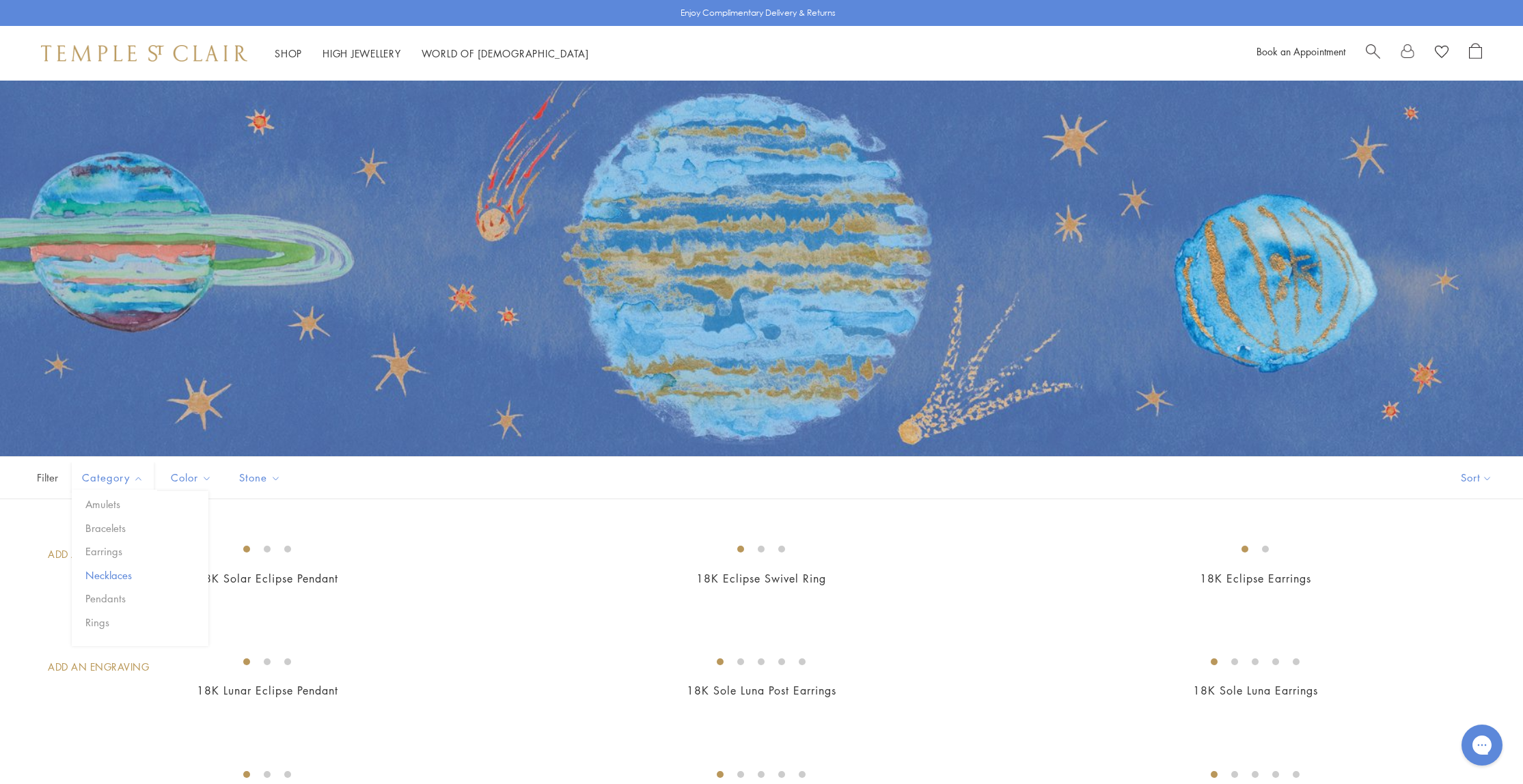
click at [100, 580] on button "Necklaces" at bounding box center [145, 575] width 126 height 16
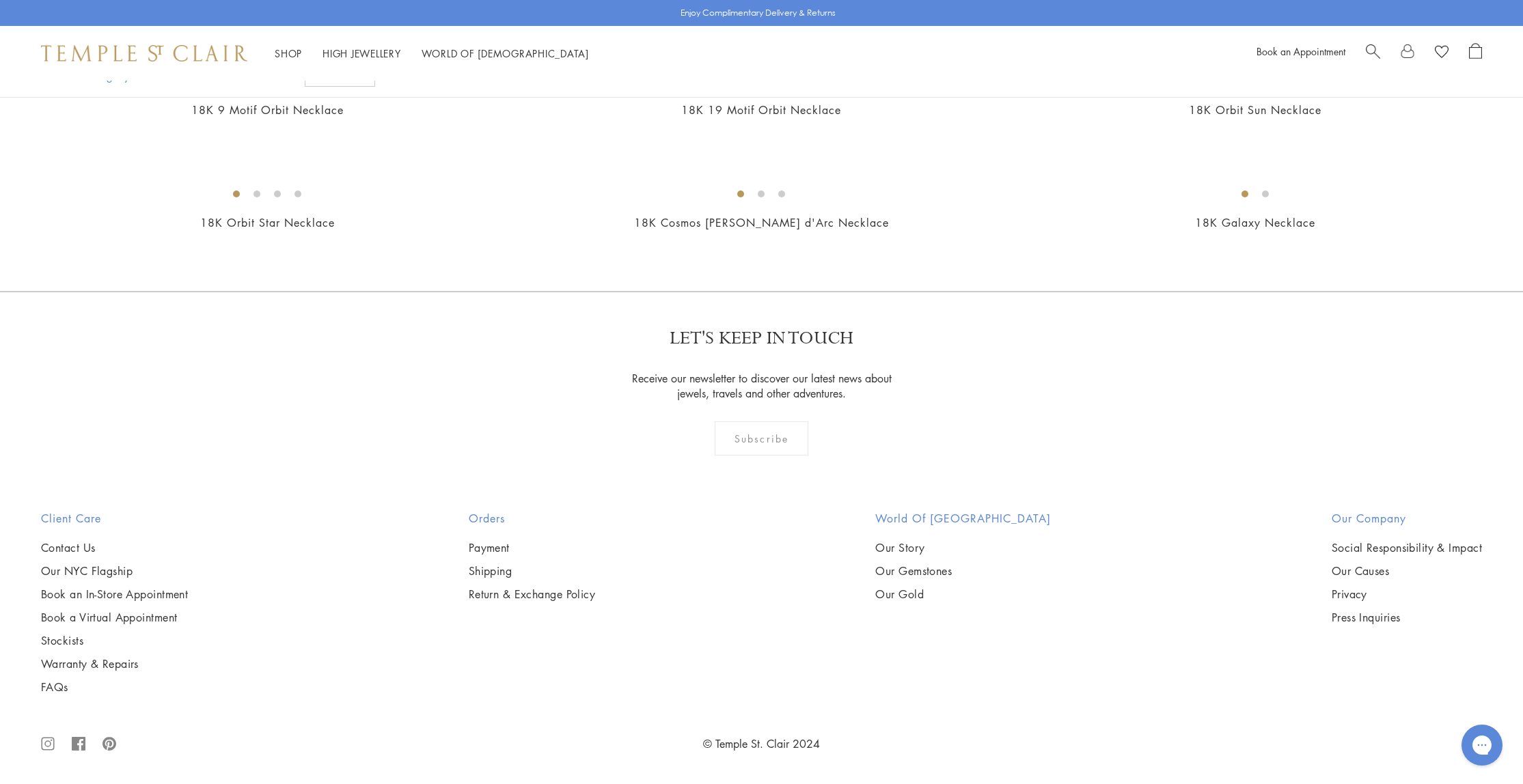
scroll to position [1068, 0]
click at [0, 0] on img at bounding box center [0, 0] width 0 height 0
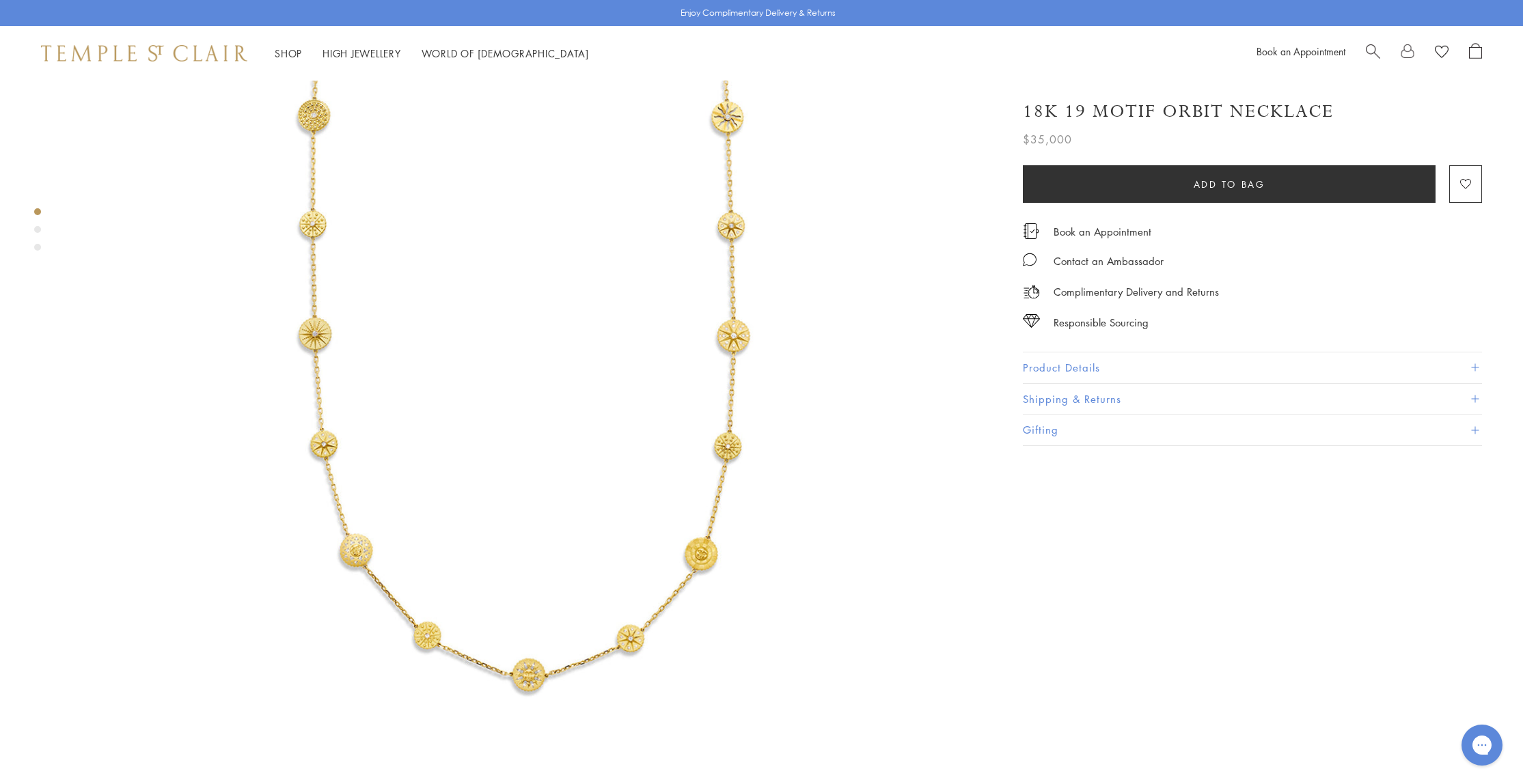
scroll to position [286, 1]
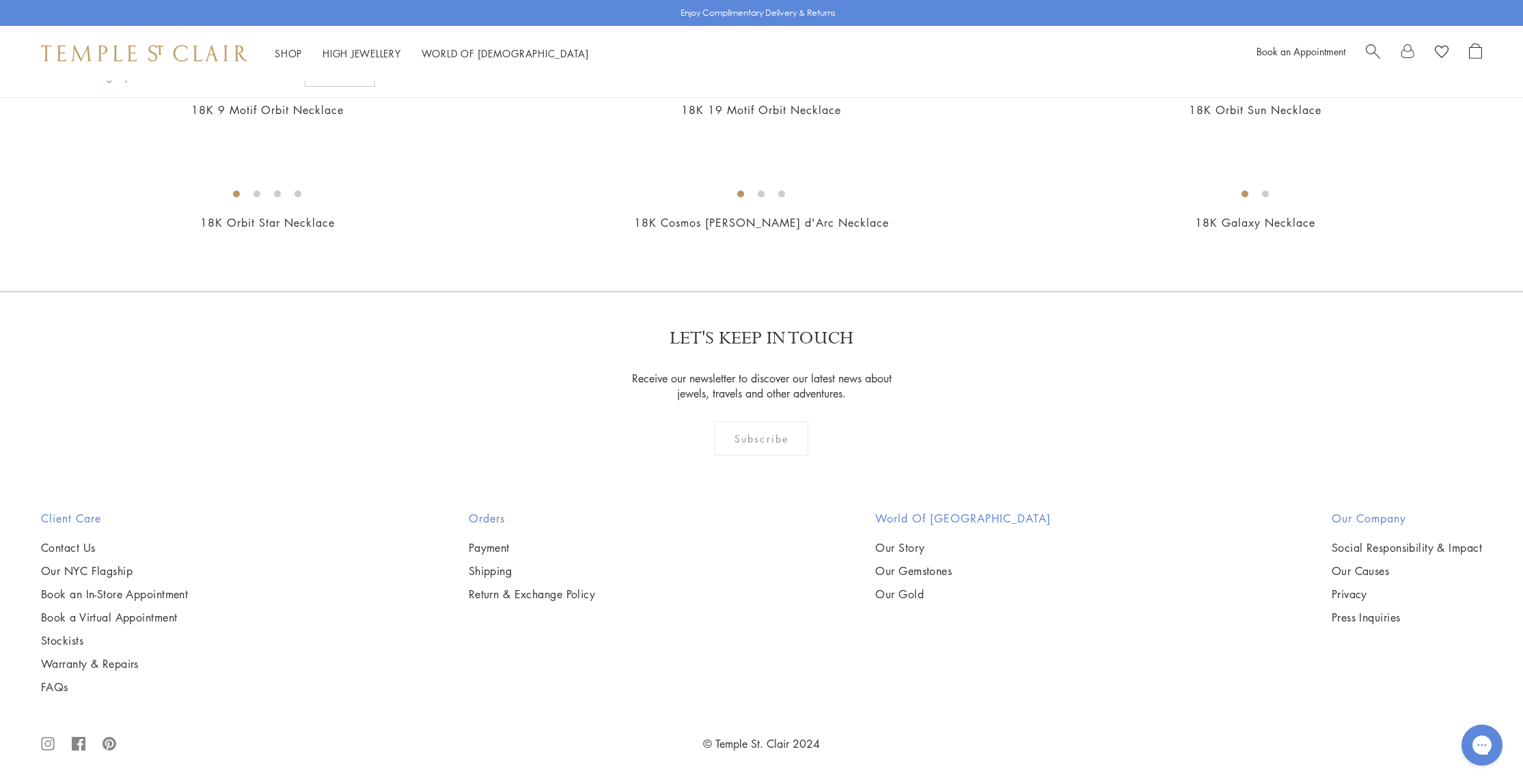
scroll to position [1548, 0]
click at [0, 0] on img at bounding box center [0, 0] width 0 height 0
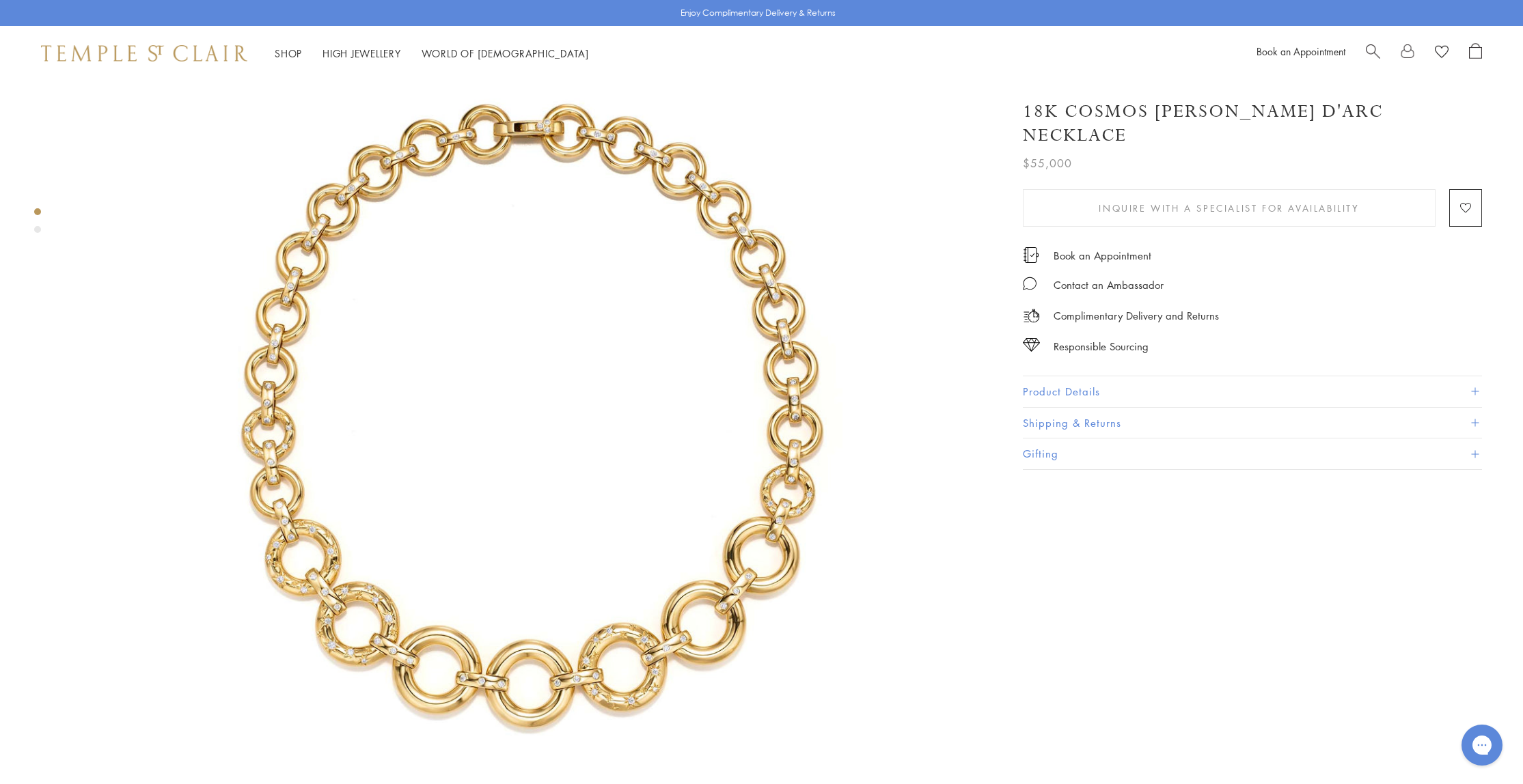
scroll to position [141, 0]
